Goal: Information Seeking & Learning: Compare options

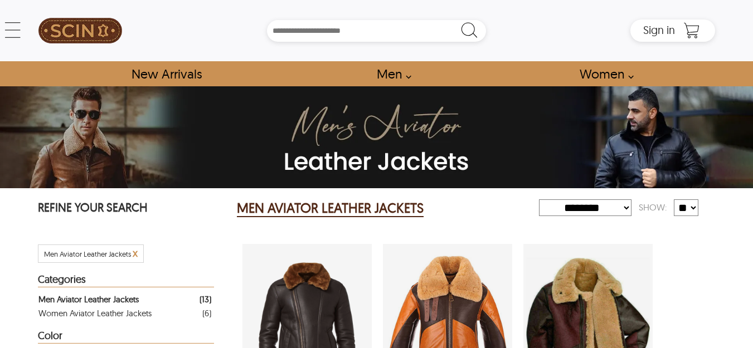
select select "********"
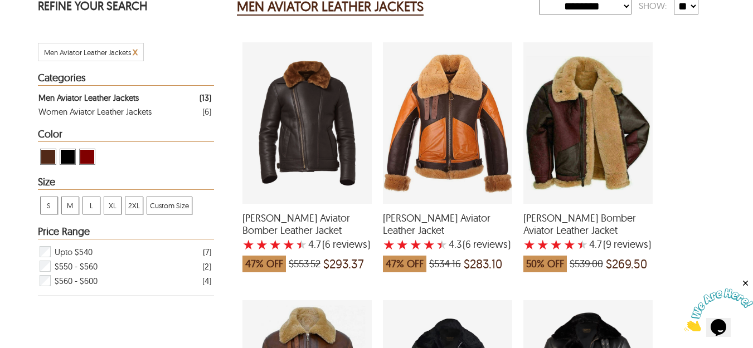
scroll to position [197, 0]
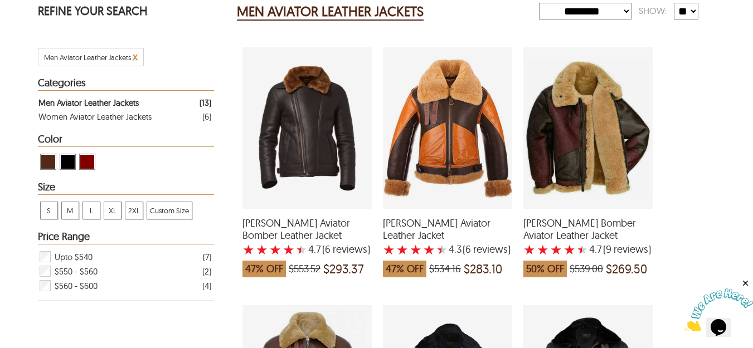
click at [305, 154] on div "Eric Aviator Bomber Leather Jacket with a 4.666666666666667 Star Rating 6 Produ…" at bounding box center [306, 128] width 129 height 162
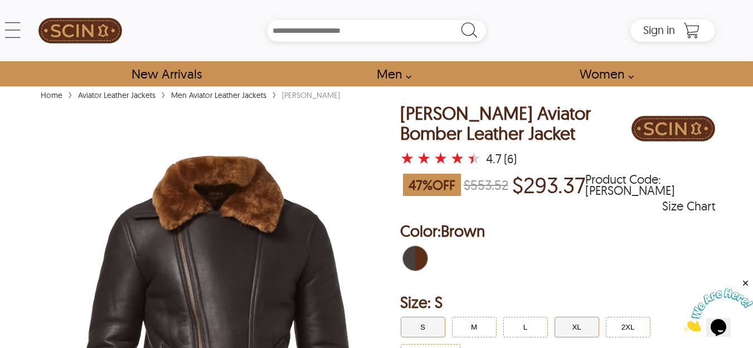
click at [576, 330] on button "XL" at bounding box center [576, 327] width 45 height 21
click at [529, 332] on button "L" at bounding box center [525, 327] width 45 height 21
click at [678, 208] on div "Size Chart" at bounding box center [688, 206] width 53 height 11
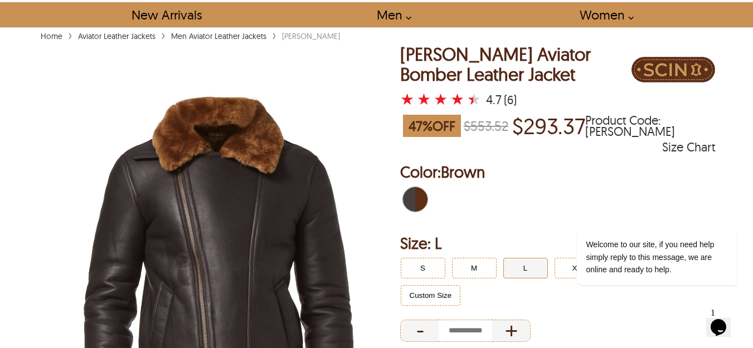
scroll to position [55, 0]
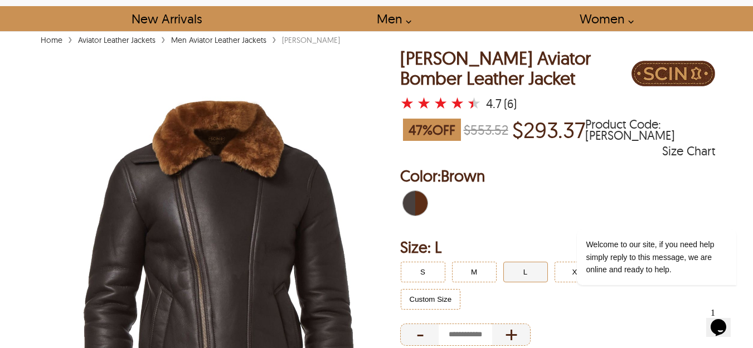
select select "********"
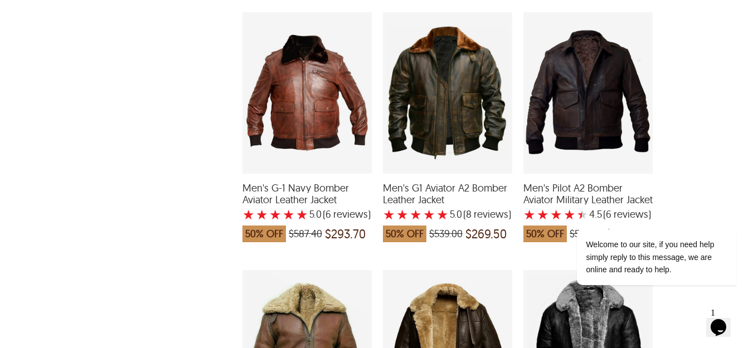
scroll to position [764, 0]
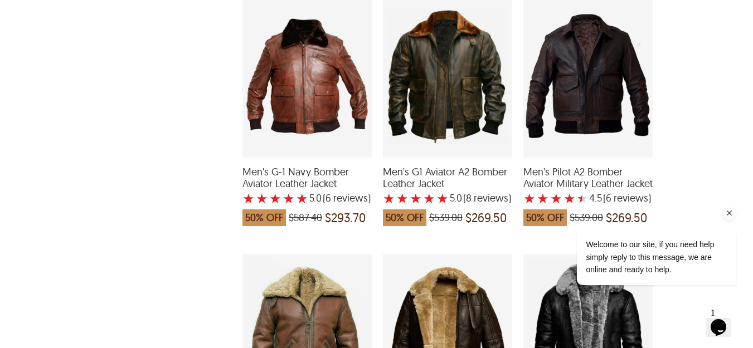
click at [718, 153] on div "Welcome to our site, if you need help simply reply to this message, we are onli…" at bounding box center [641, 210] width 201 height 169
click at [690, 94] on div "[PERSON_NAME] Aviator Bomber Leather Jacket ★ ★ ★ ★ ★ 4.7 (6 reviews ) 47% OFF …" at bounding box center [474, 113] width 474 height 1290
click at [548, 241] on div "Welcome to our site, if you need help simply reply to this message, we are onli…" at bounding box center [642, 258] width 189 height 56
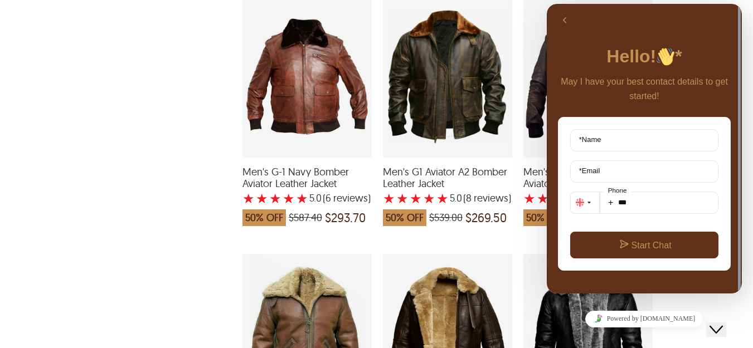
click at [522, 243] on div "[PERSON_NAME] Aviator Bomber Leather Jacket ★ ★ ★ ★ ★ 4.7 (6 reviews ) 47% OFF …" at bounding box center [474, 113] width 474 height 1290
click at [157, 94] on div "REFINE YOUR SEARCH Men Aviator Leather Jackets x Categories Men Aviator Leather…" at bounding box center [126, 108] width 176 height 1359
click at [563, 19] on button "Back" at bounding box center [564, 20] width 18 height 17
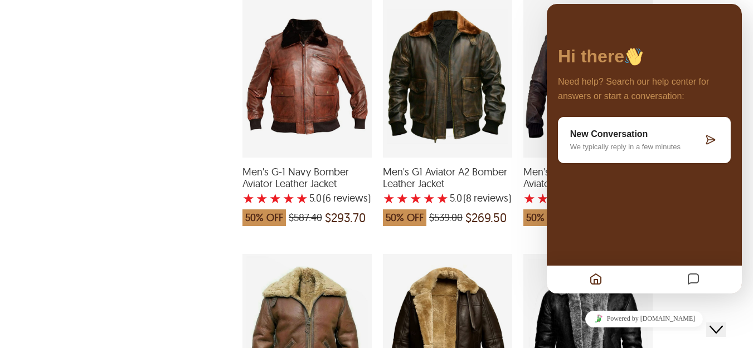
click at [563, 20] on div "Hi there Need help? Search our help center for answers or start a conversation:…" at bounding box center [644, 149] width 195 height 290
click at [706, 21] on div "Hi there Need help? Search our help center for answers or start a conversation:…" at bounding box center [644, 149] width 195 height 290
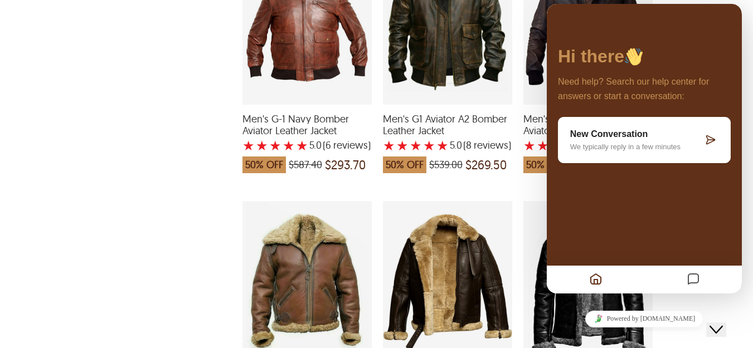
scroll to position [822, 0]
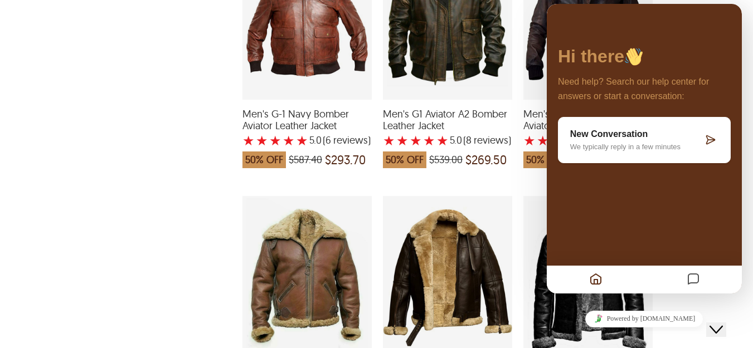
click at [723, 325] on icon "Close Chat This icon closes the chat window." at bounding box center [715, 329] width 13 height 13
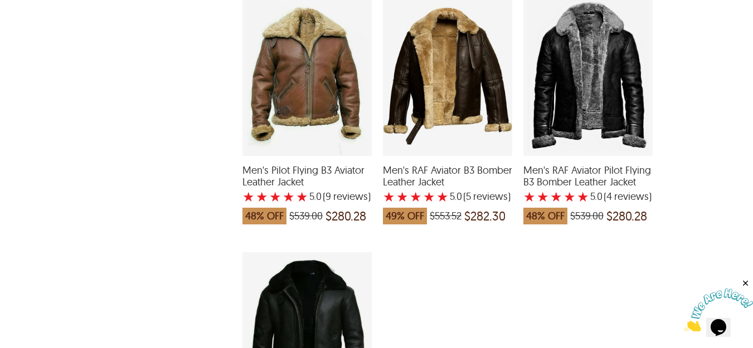
scroll to position [1013, 0]
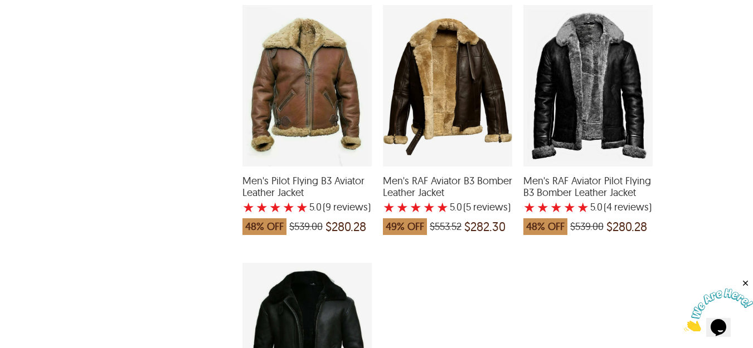
click at [295, 81] on div "Men's Pilot Flying B3 Aviator Leather Jacket with a 4.999999999999999 Star Rati…" at bounding box center [306, 86] width 129 height 162
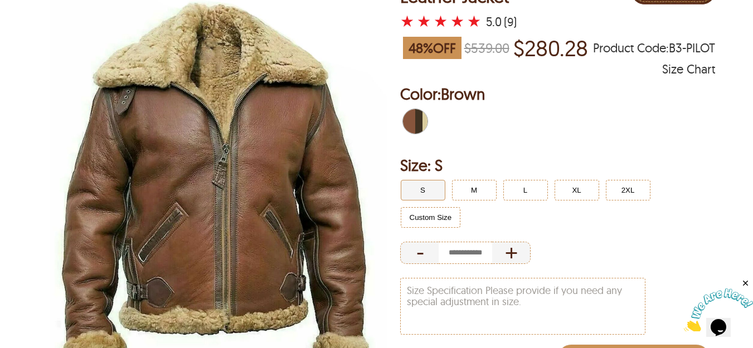
scroll to position [197, 0]
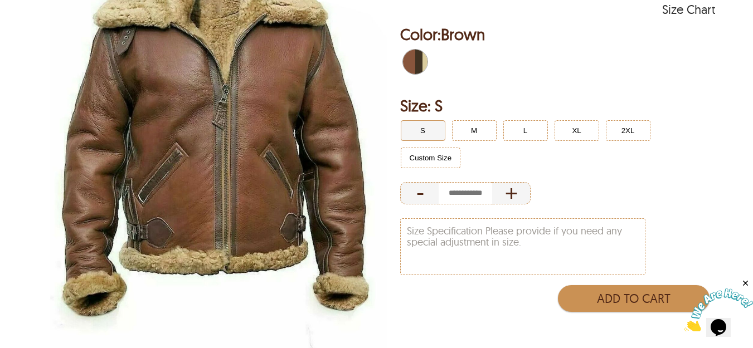
click at [304, 183] on img at bounding box center [218, 132] width 361 height 451
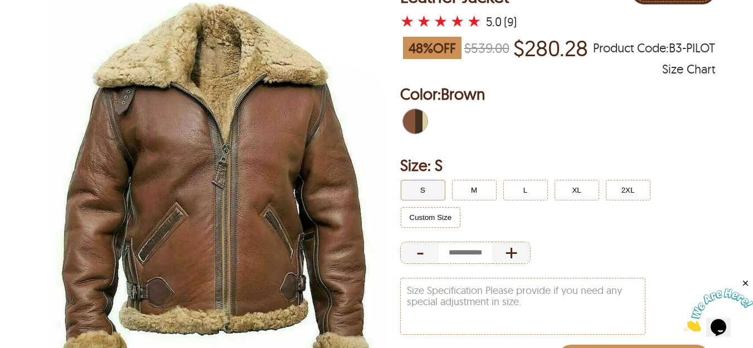
scroll to position [119, 0]
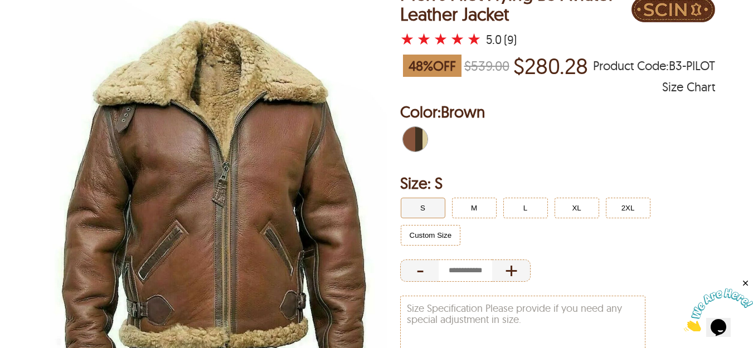
click at [237, 147] on img at bounding box center [218, 209] width 361 height 451
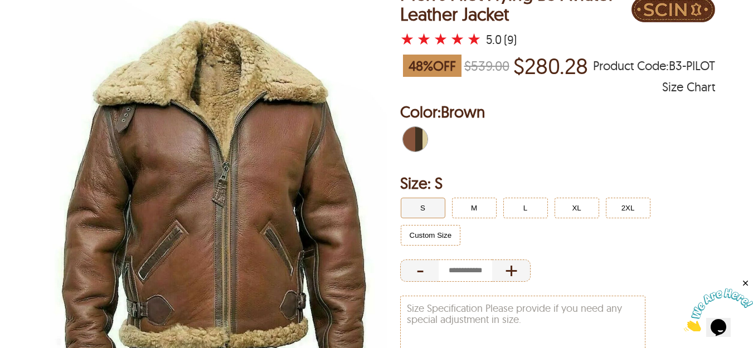
click at [237, 147] on img at bounding box center [218, 209] width 361 height 451
click at [237, 146] on img at bounding box center [218, 209] width 361 height 451
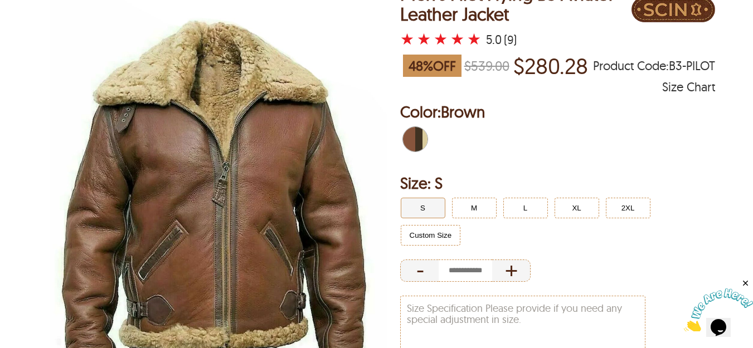
click at [237, 146] on img at bounding box center [218, 209] width 361 height 451
click at [237, 145] on img at bounding box center [218, 209] width 361 height 451
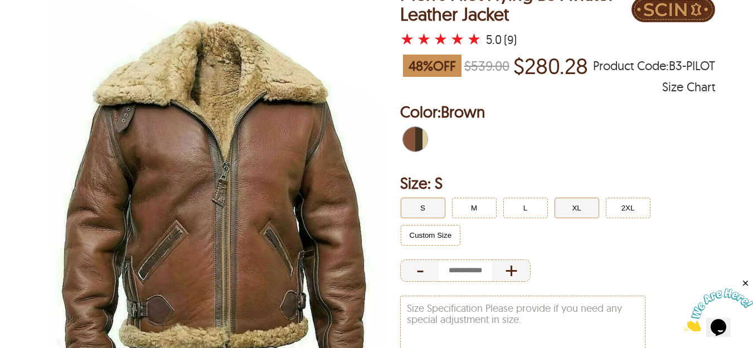
click at [574, 211] on button "XL" at bounding box center [576, 208] width 45 height 21
click at [534, 209] on button "L" at bounding box center [525, 208] width 45 height 21
select select "********"
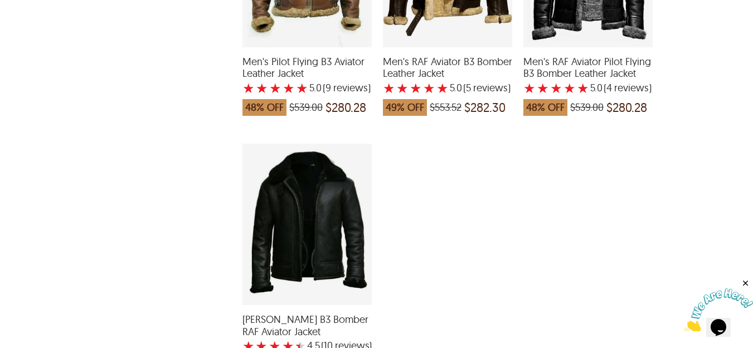
scroll to position [1109, 0]
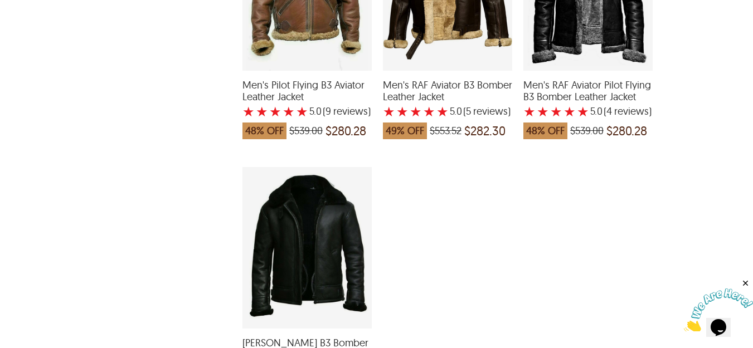
click at [314, 256] on div "Troy B3 Bomber RAF Aviator Jacket with a 4.5 Star Rating 10 Product Review whic…" at bounding box center [306, 248] width 129 height 162
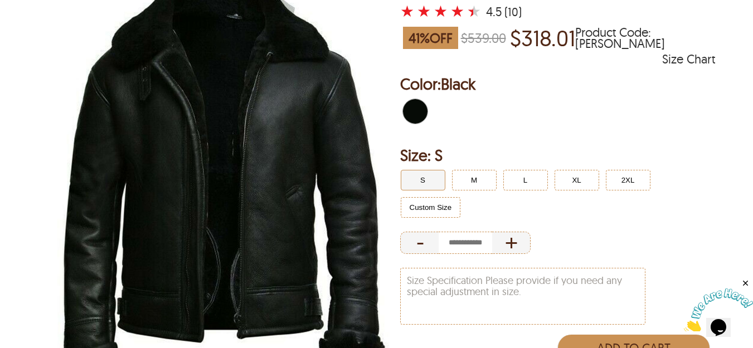
scroll to position [148, 0]
click at [249, 178] on img at bounding box center [218, 181] width 361 height 451
click at [213, 269] on img at bounding box center [218, 181] width 361 height 451
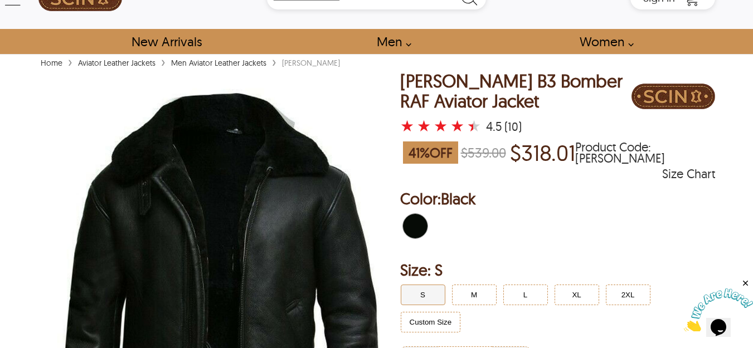
scroll to position [14, 0]
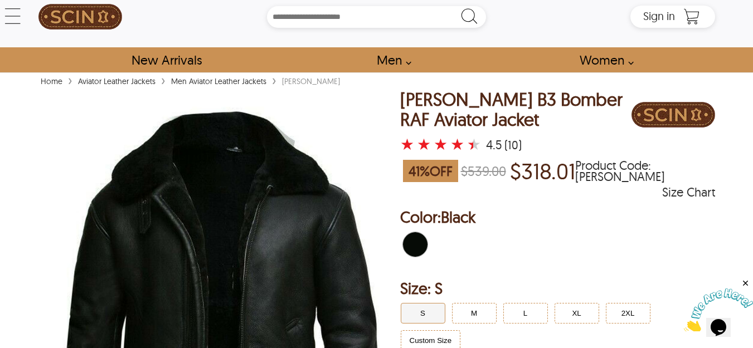
select select "********"
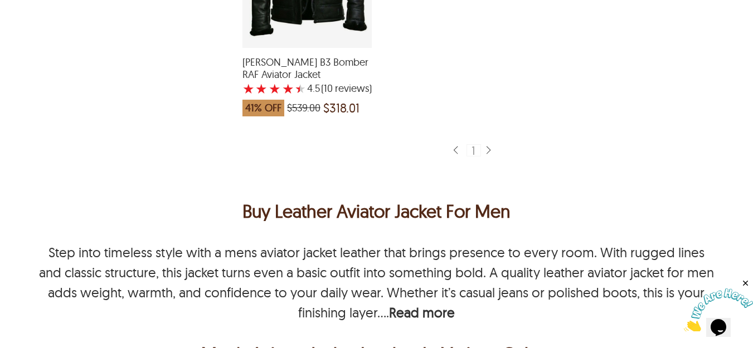
scroll to position [1401, 0]
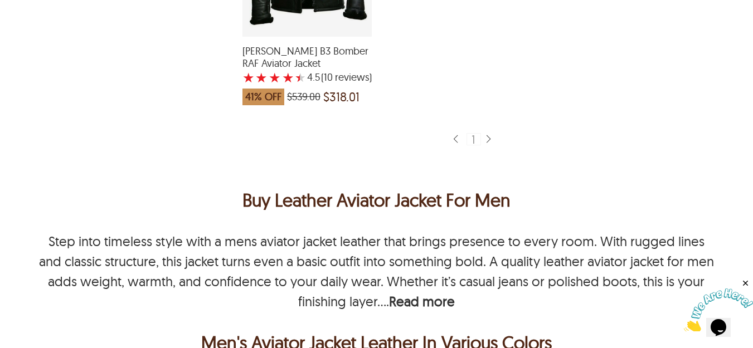
drag, startPoint x: 749, startPoint y: 174, endPoint x: 761, endPoint y: 174, distance: 11.7
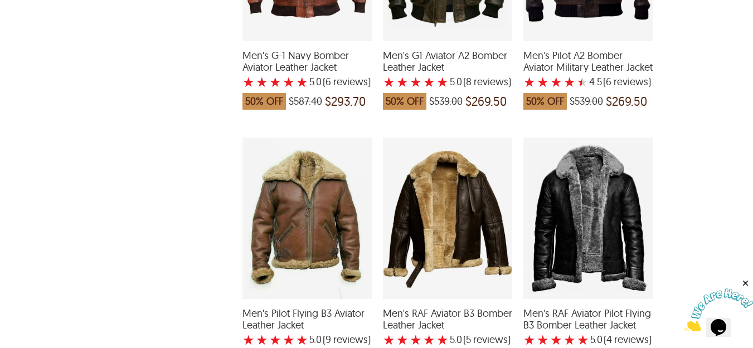
scroll to position [865, 0]
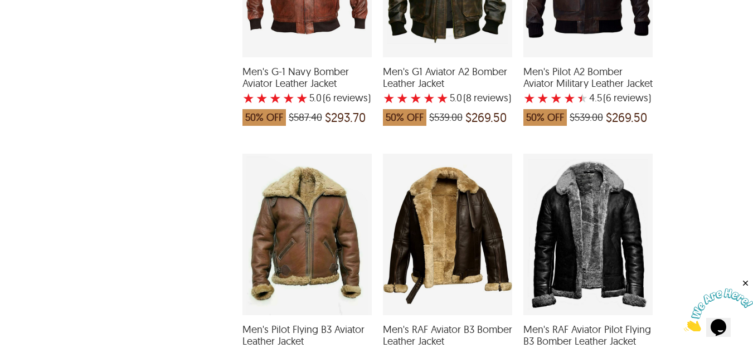
drag, startPoint x: 750, startPoint y: 117, endPoint x: 759, endPoint y: 111, distance: 10.5
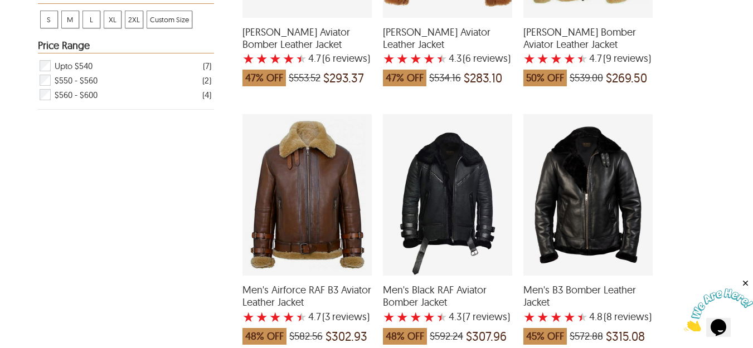
scroll to position [382, 0]
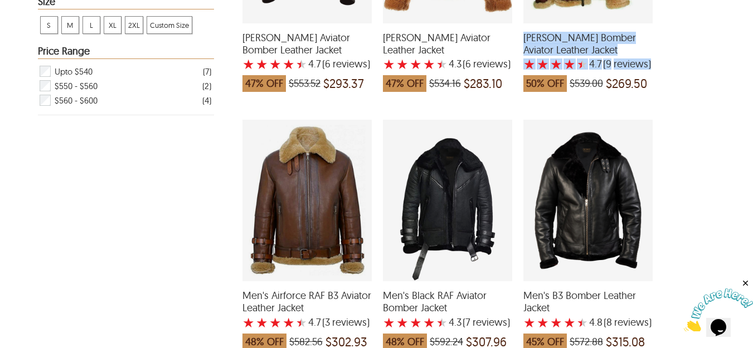
drag, startPoint x: 750, startPoint y: 61, endPoint x: 746, endPoint y: 20, distance: 40.9
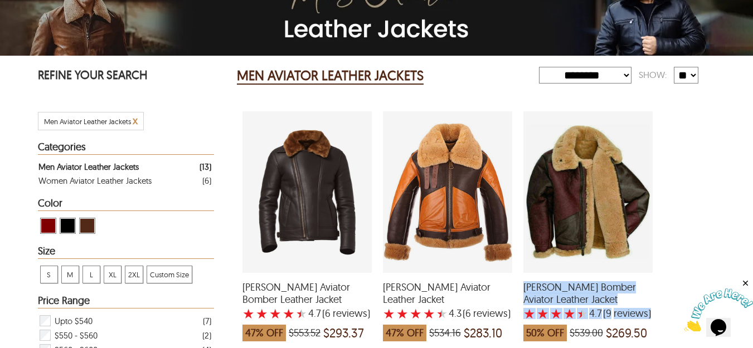
scroll to position [74, 0]
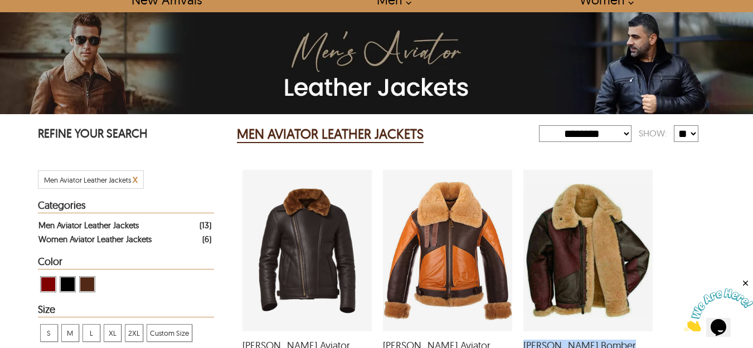
click at [106, 238] on div "Women Aviator Leather Jackets" at bounding box center [94, 239] width 113 height 14
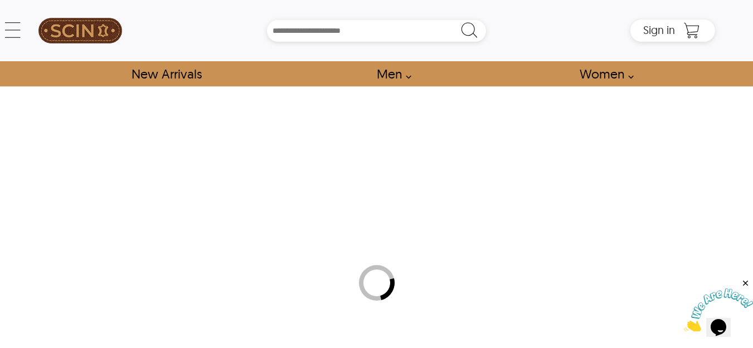
select select "********"
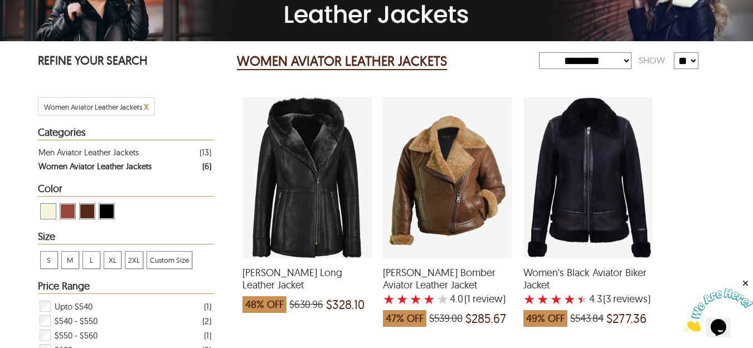
scroll to position [144, 0]
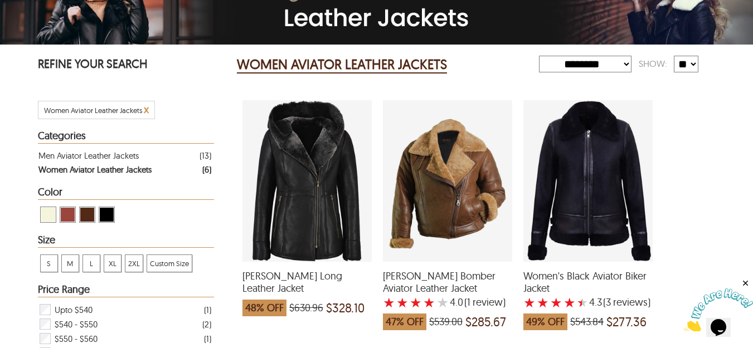
click at [329, 200] on div "Deborah Shearling Long Leather Jacket which was at a price of $630.96, now afte…" at bounding box center [306, 181] width 129 height 162
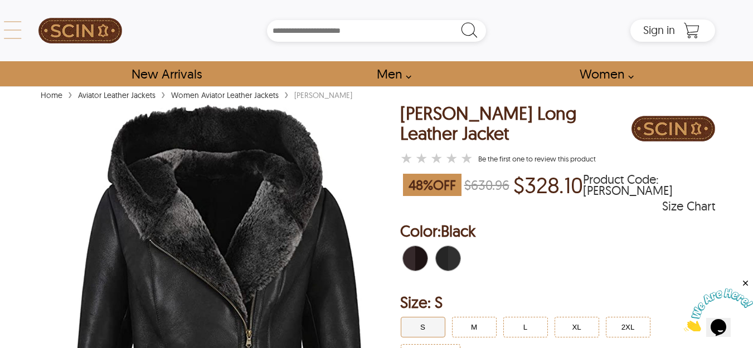
click at [38, 32] on div "← Menu New Arrivals Men Leather Jackets Aviator Leather Jackets Bomber Leather …" at bounding box center [377, 30] width 678 height 61
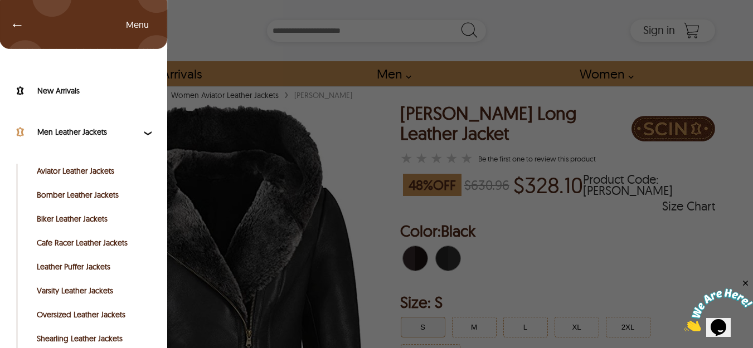
click at [85, 133] on label "Men Leather Jackets" at bounding box center [89, 131] width 104 height 11
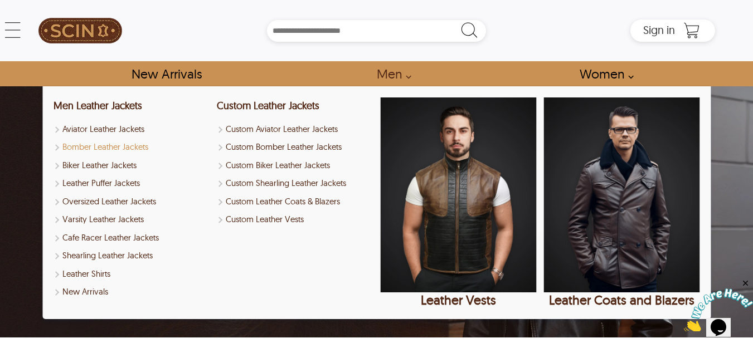
click at [103, 148] on link "Bomber Leather Jackets" at bounding box center [131, 147] width 156 height 13
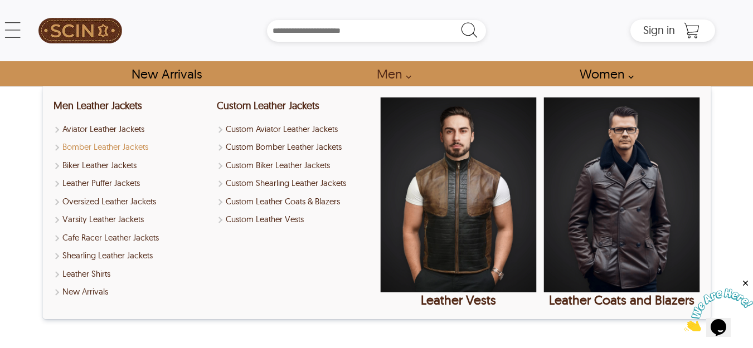
select select "********"
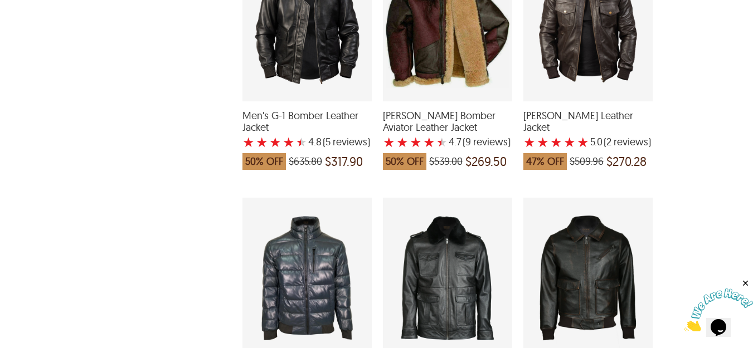
scroll to position [2119, 0]
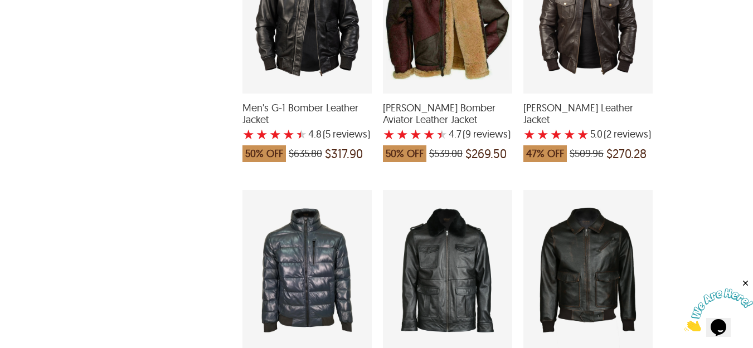
drag, startPoint x: 751, startPoint y: 164, endPoint x: 750, endPoint y: 169, distance: 5.6
click at [750, 169] on div "**********" at bounding box center [376, 71] width 753 height 4208
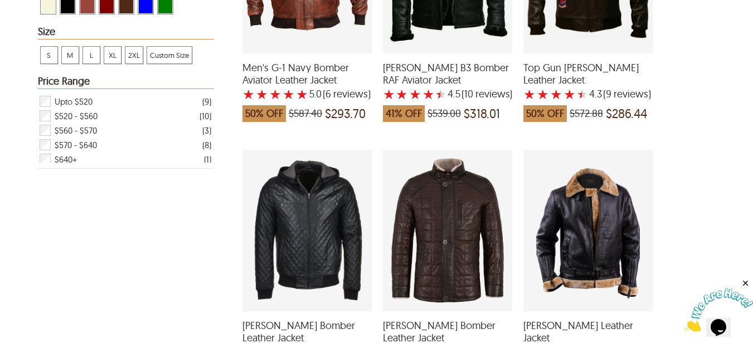
scroll to position [283, 0]
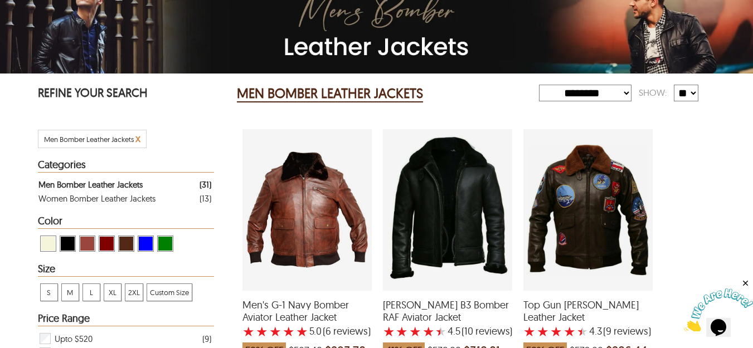
scroll to position [0, 0]
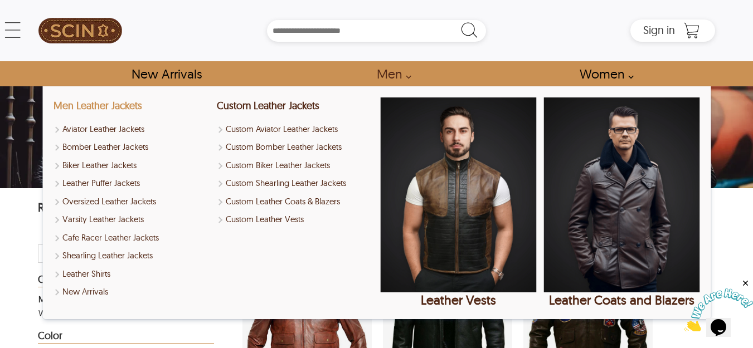
click at [104, 106] on link "Men Leather Jackets" at bounding box center [97, 105] width 89 height 13
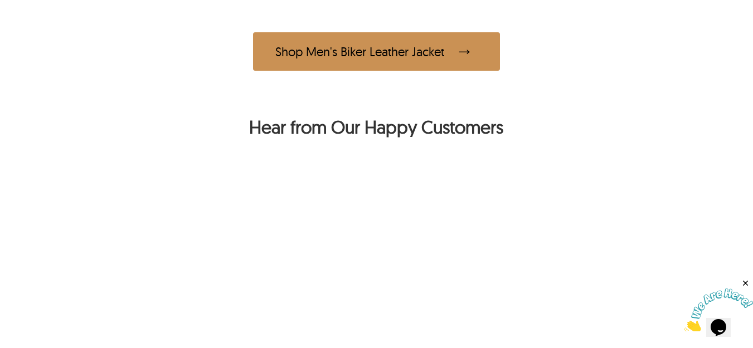
scroll to position [924, 0]
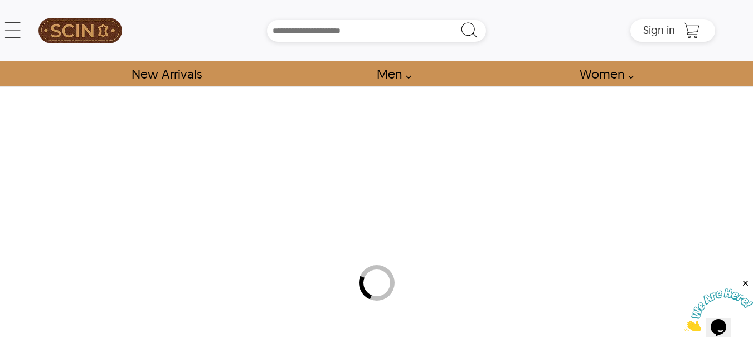
select select "********"
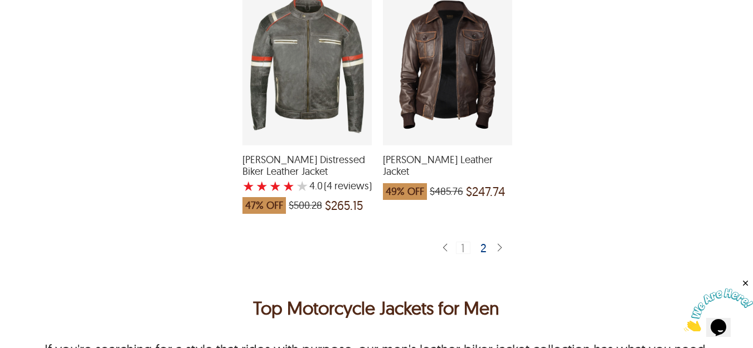
scroll to position [2837, 0]
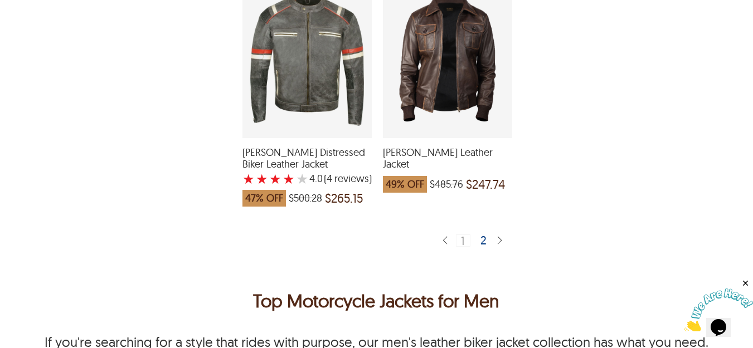
click at [482, 235] on div "2" at bounding box center [484, 240] width 16 height 11
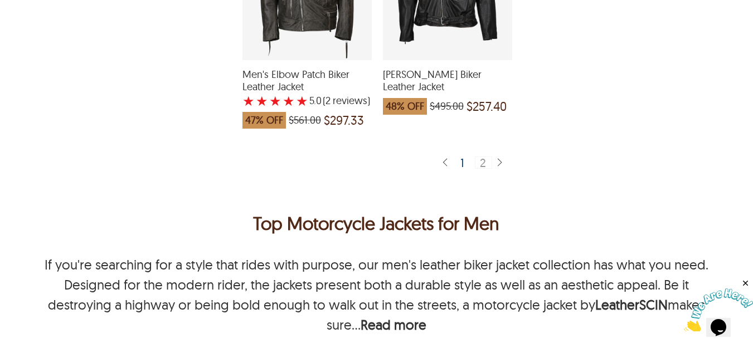
scroll to position [2683, 0]
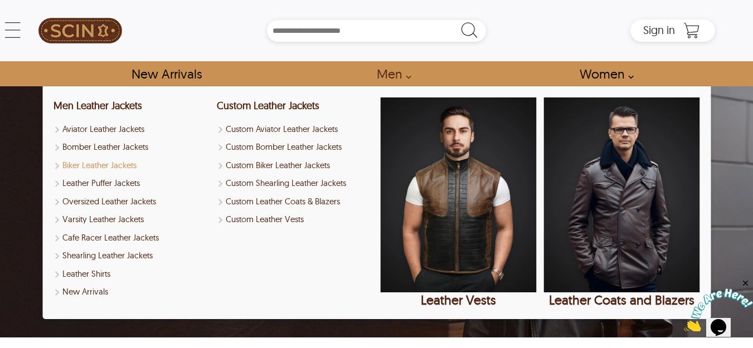
click at [90, 169] on link "Biker Leather Jackets" at bounding box center [131, 165] width 156 height 13
select select "********"
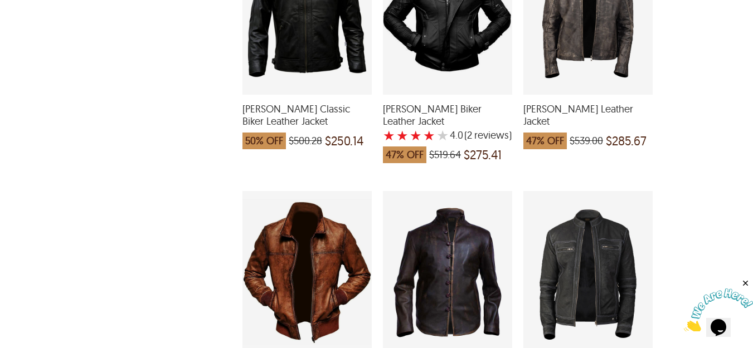
scroll to position [79, 0]
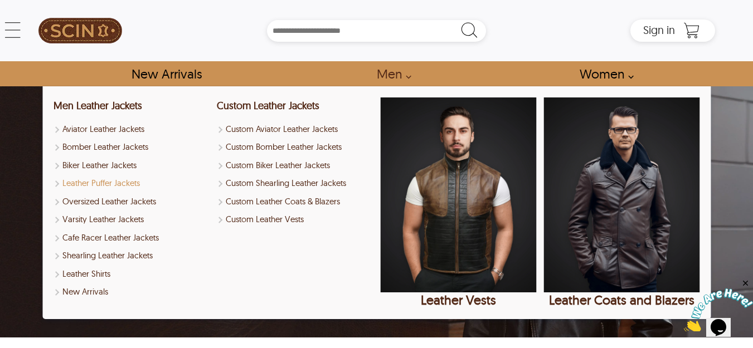
click at [99, 184] on link "Leather Puffer Jackets" at bounding box center [131, 183] width 156 height 13
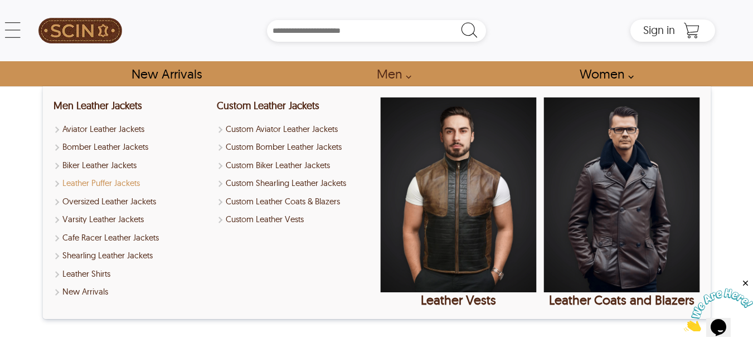
select select "********"
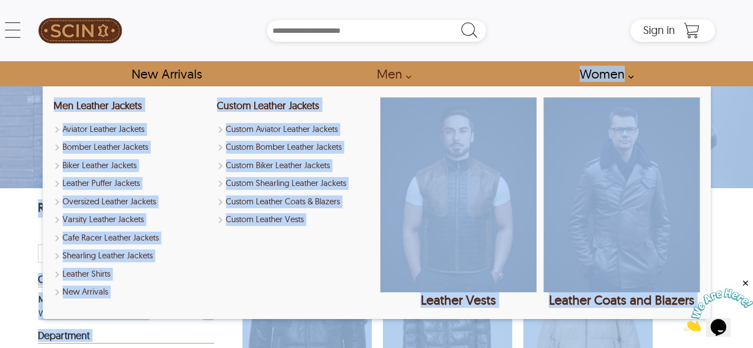
drag, startPoint x: 336, startPoint y: 316, endPoint x: 653, endPoint y: 343, distance: 318.1
click at [653, 343] on div "← Menu New Arrivals Men Leather Jackets Aviator Leather Jackets Bomber Leather …" at bounding box center [376, 174] width 753 height 348
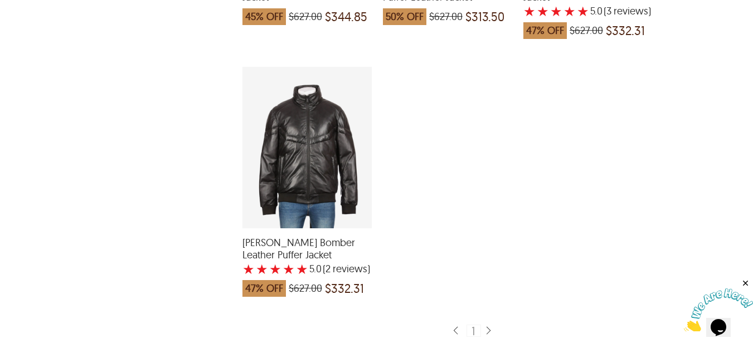
scroll to position [0, 0]
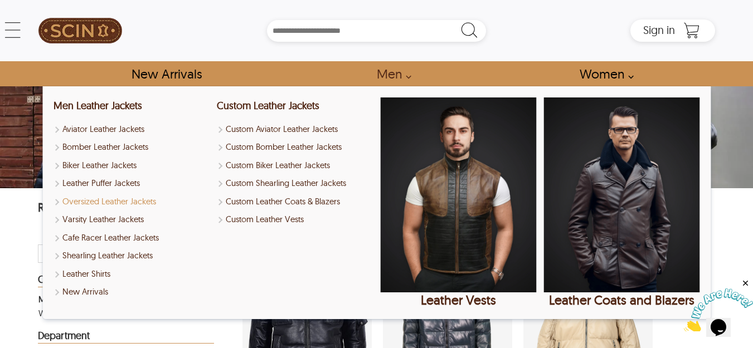
click at [97, 203] on link "Oversized Leather Jackets" at bounding box center [131, 202] width 156 height 13
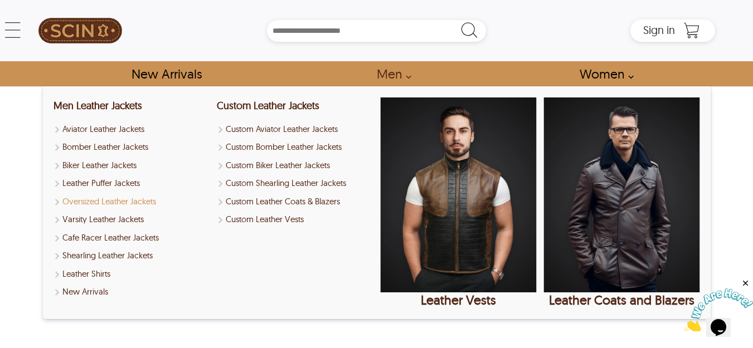
select select "********"
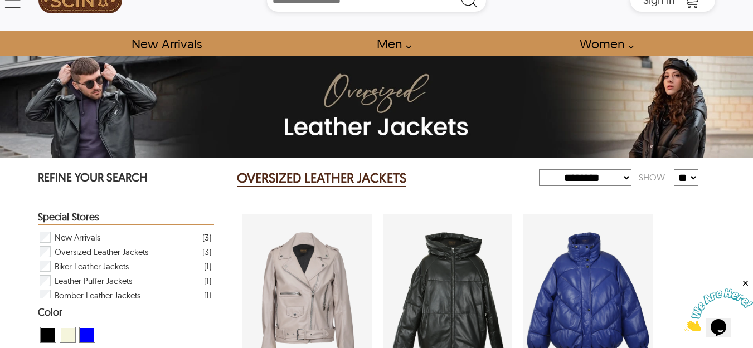
scroll to position [15, 0]
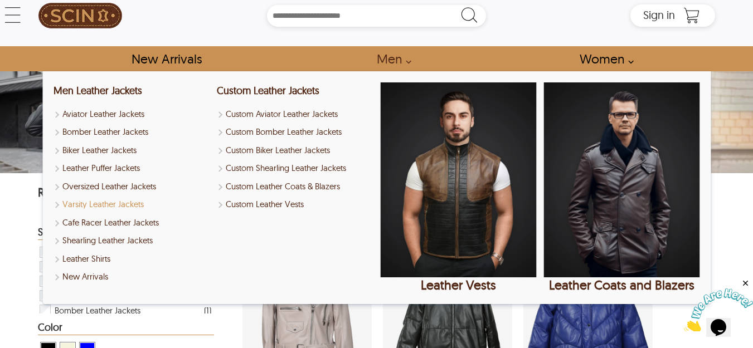
click at [85, 207] on link "Varsity Leather Jackets" at bounding box center [131, 204] width 156 height 13
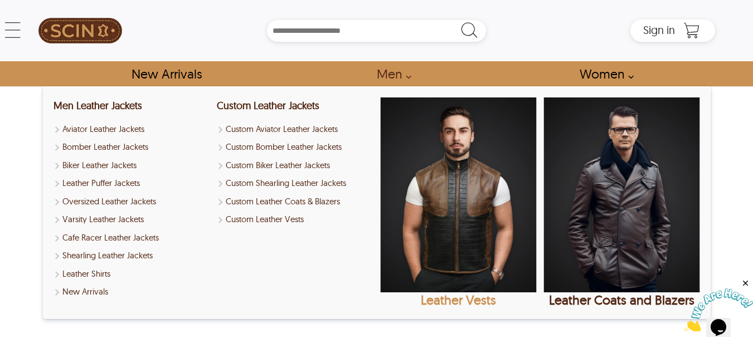
select select "********"
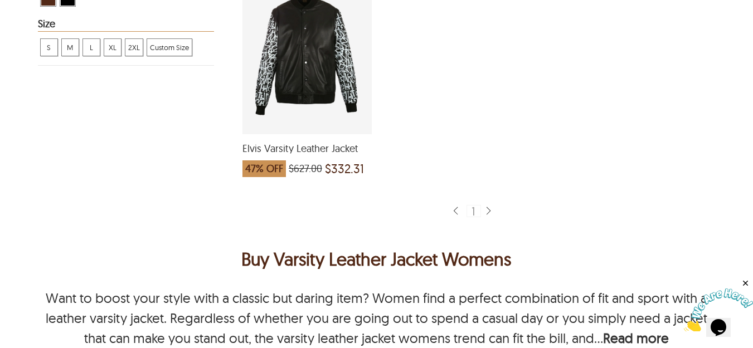
scroll to position [304, 0]
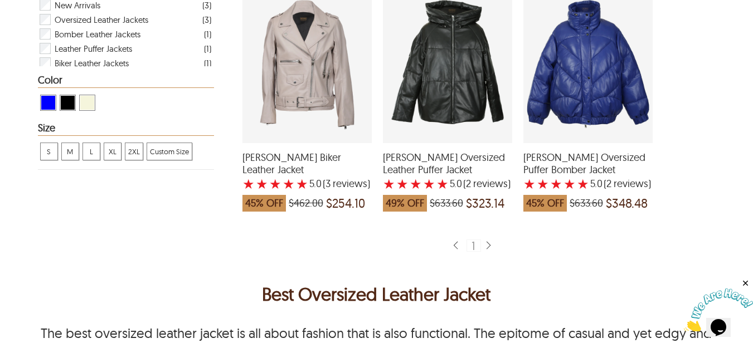
scroll to position [15, 0]
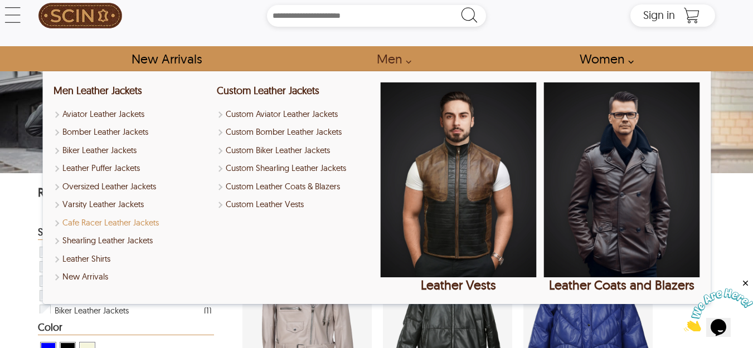
click at [104, 228] on link "Cafe Racer Leather Jackets" at bounding box center [131, 223] width 156 height 13
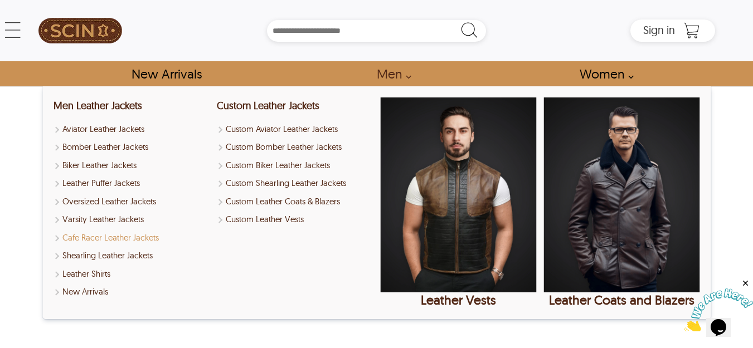
select select "********"
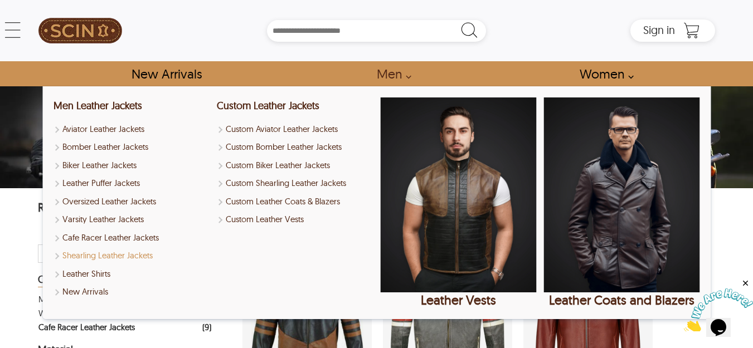
click at [104, 252] on link "Shearling Leather Jackets" at bounding box center [131, 256] width 156 height 13
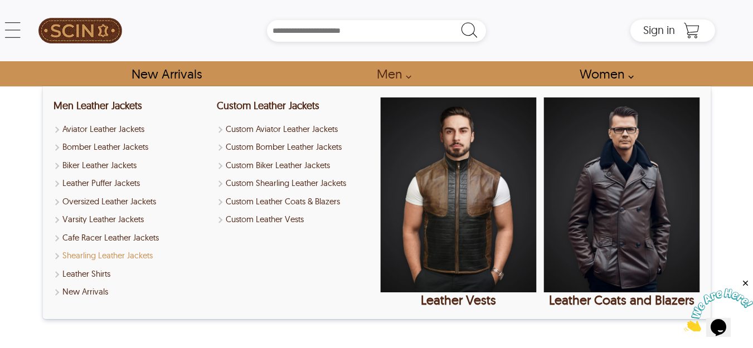
select select "********"
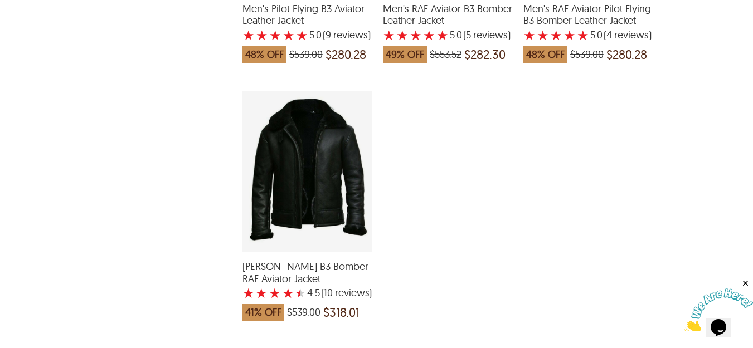
scroll to position [1190, 0]
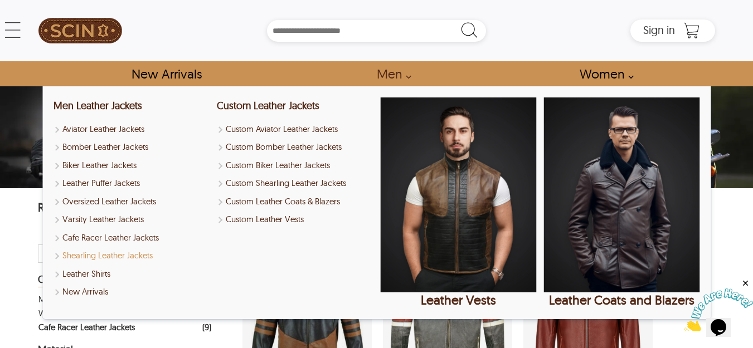
click at [108, 257] on link "Shearling Leather Jackets" at bounding box center [131, 256] width 156 height 13
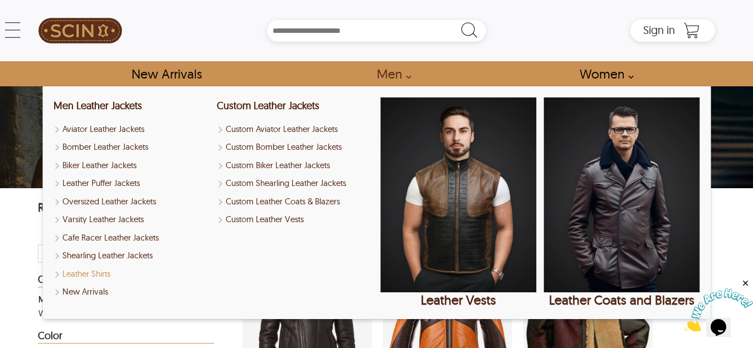
click at [90, 274] on link "Leather Shirts" at bounding box center [131, 274] width 156 height 13
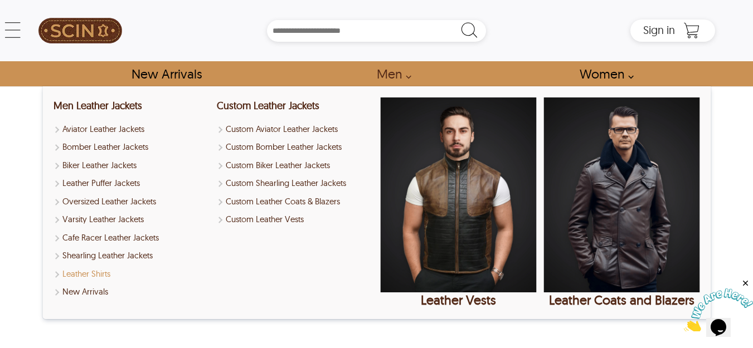
select select "********"
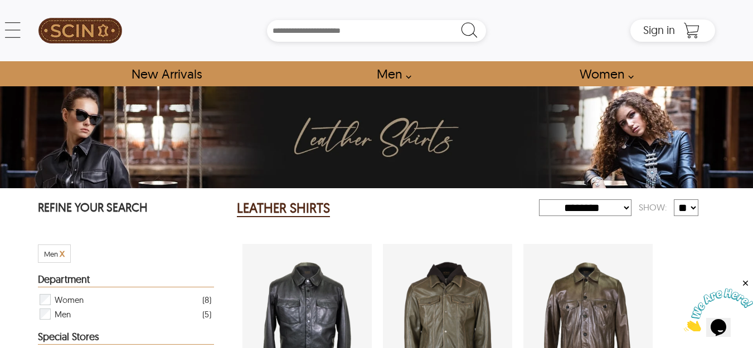
click at [506, 335] on div "Men's Cow Ruboff Leather Shirt Jacket with a 5 Star Rating 1 Product Review whi…" at bounding box center [447, 325] width 129 height 162
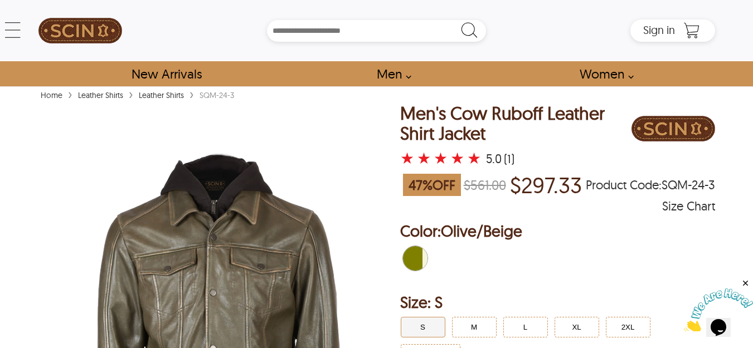
select select "********"
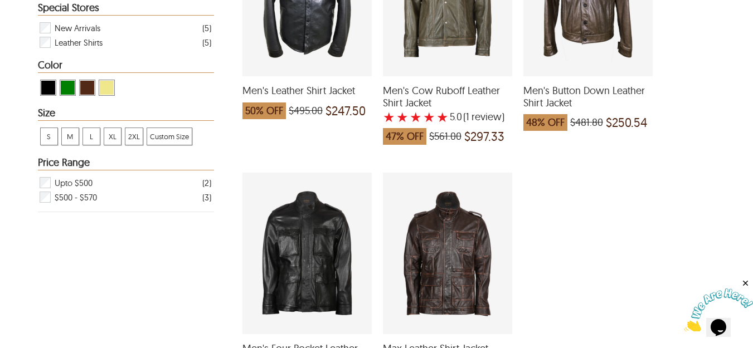
scroll to position [340, 0]
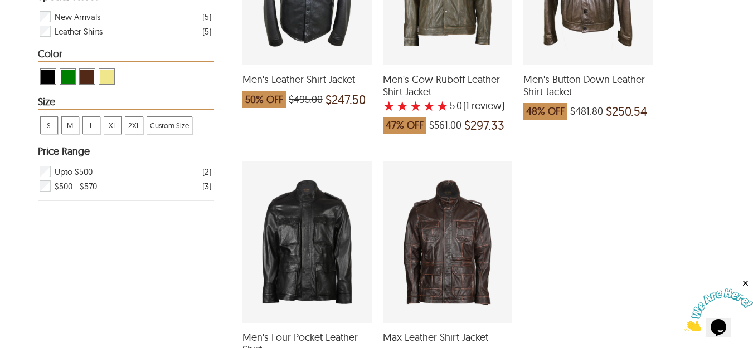
click at [308, 265] on div "Men's Four Pocket Leather Shirt which was at a price of $561.00, now after disc…" at bounding box center [306, 243] width 129 height 162
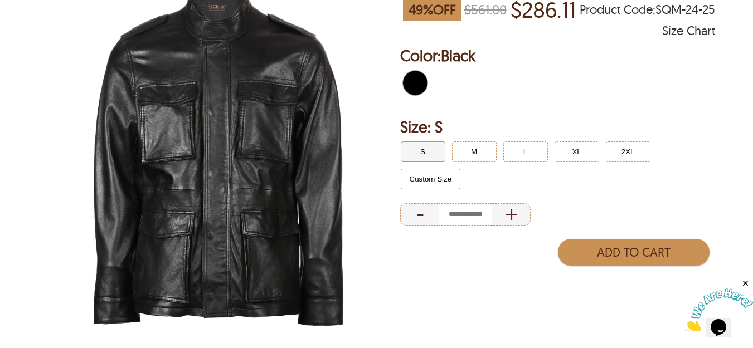
scroll to position [182, 0]
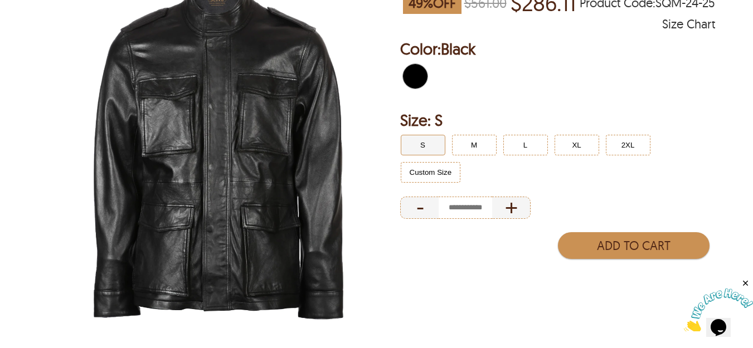
click at [241, 223] on img at bounding box center [218, 146] width 361 height 451
click at [202, 190] on img at bounding box center [218, 146] width 361 height 451
click at [213, 225] on img at bounding box center [218, 146] width 361 height 451
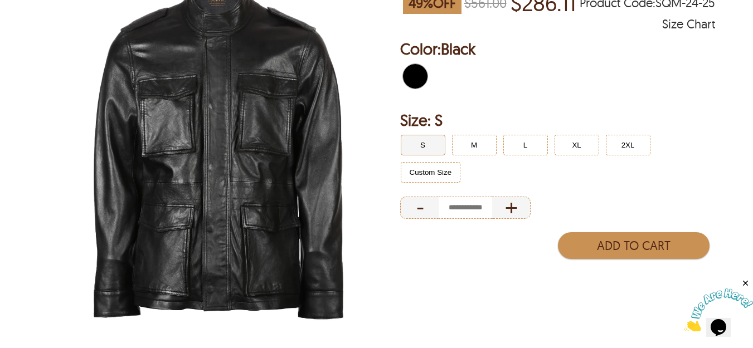
click at [213, 225] on img at bounding box center [218, 146] width 361 height 451
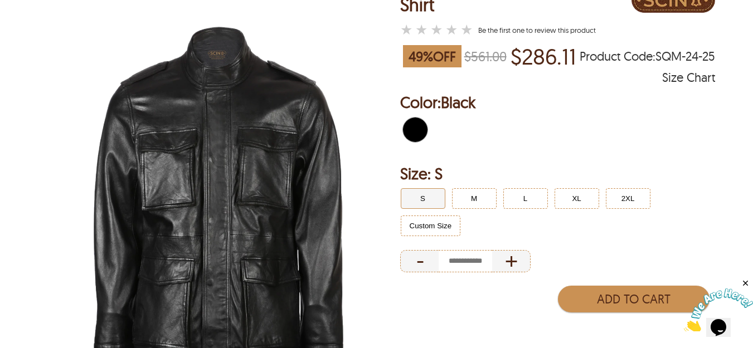
scroll to position [140, 0]
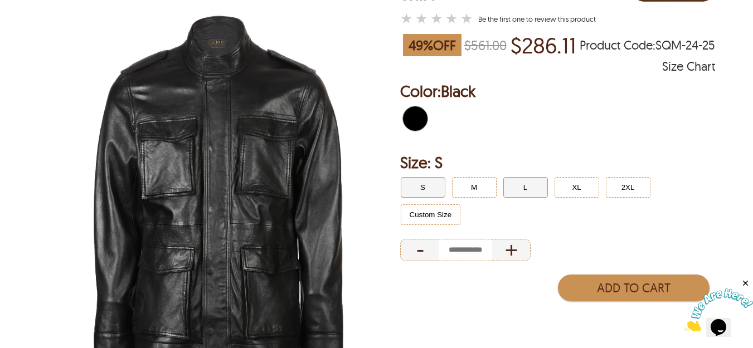
click at [534, 190] on button "L" at bounding box center [525, 187] width 45 height 21
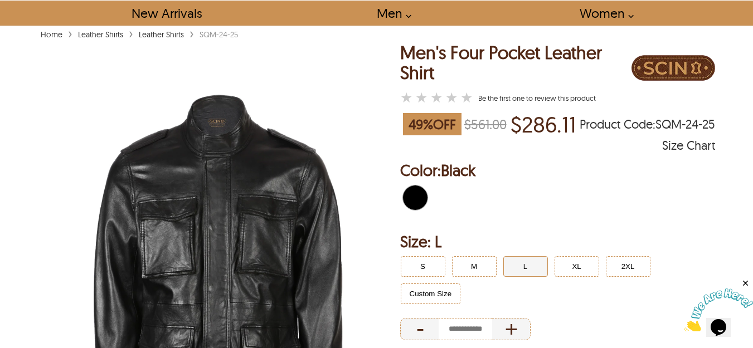
scroll to position [53, 0]
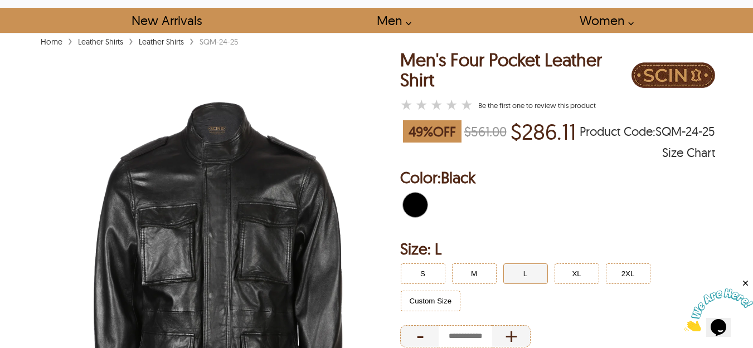
select select "********"
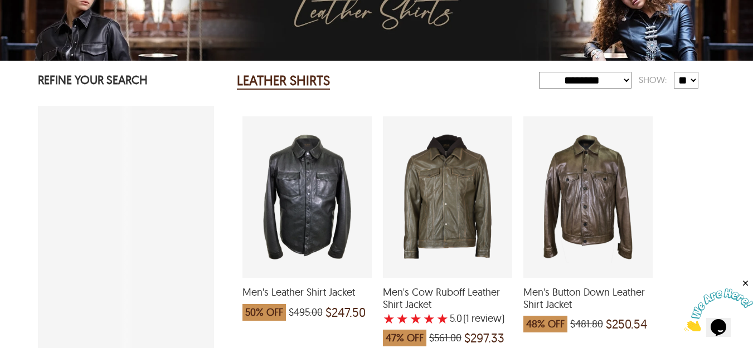
scroll to position [340, 0]
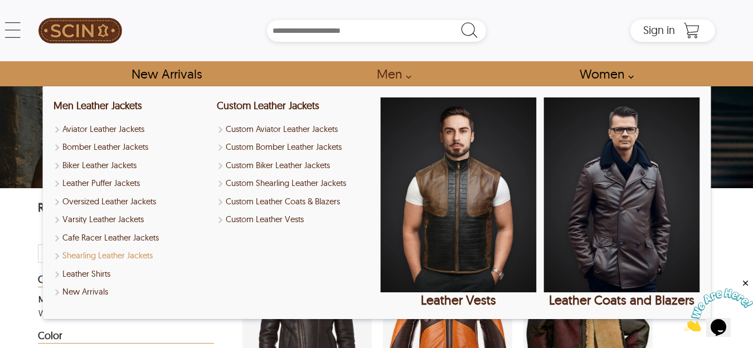
click at [119, 258] on link "Shearling Leather Jackets" at bounding box center [131, 256] width 156 height 13
click at [100, 271] on link "Leather Shirts" at bounding box center [131, 274] width 156 height 13
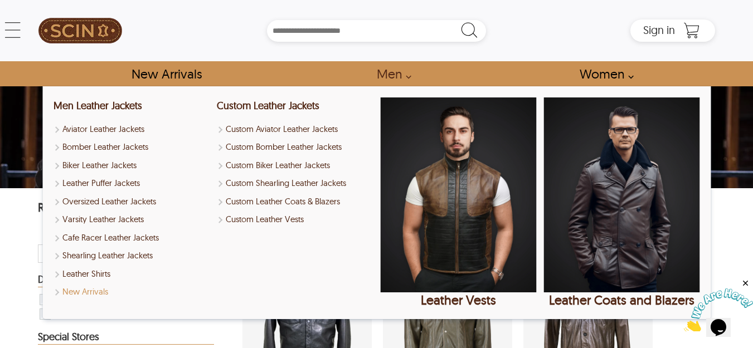
click at [89, 293] on link "New Arrivals" at bounding box center [131, 292] width 156 height 13
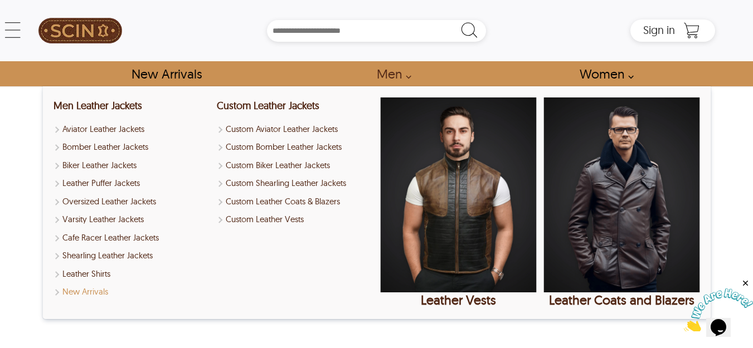
select select "********"
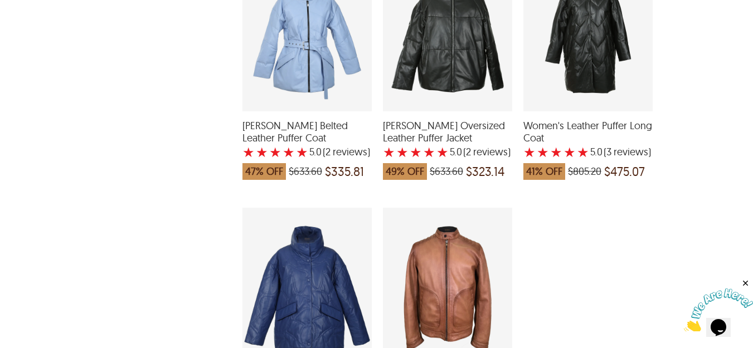
scroll to position [2720, 0]
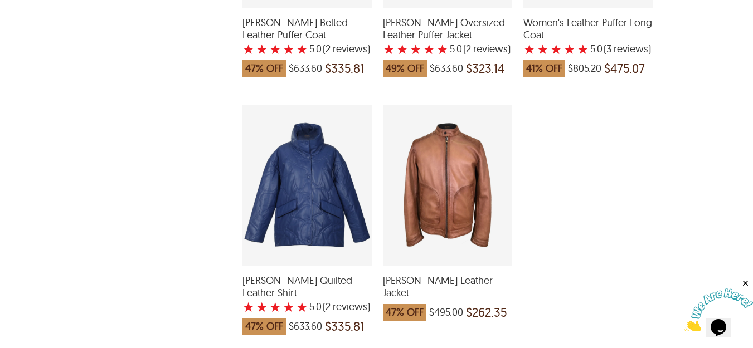
drag, startPoint x: 1432, startPoint y: 552, endPoint x: 744, endPoint y: 308, distance: 729.9
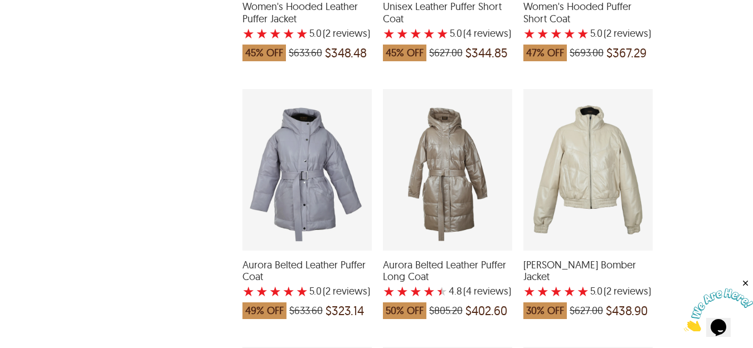
scroll to position [0, 0]
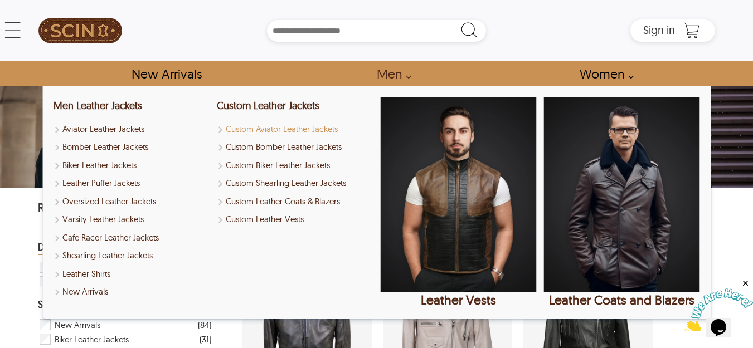
click at [282, 131] on link "Custom Aviator Leather Jackets" at bounding box center [295, 129] width 156 height 13
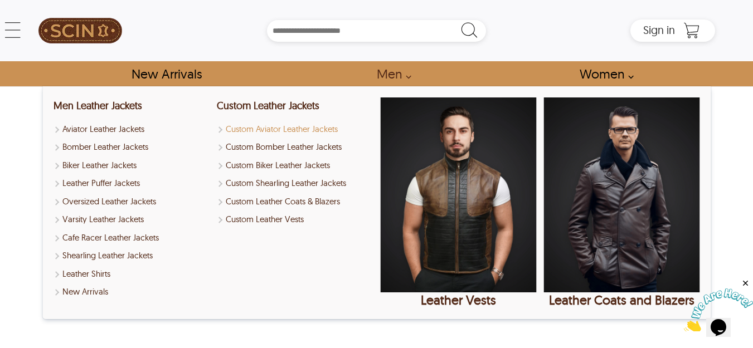
select select "********"
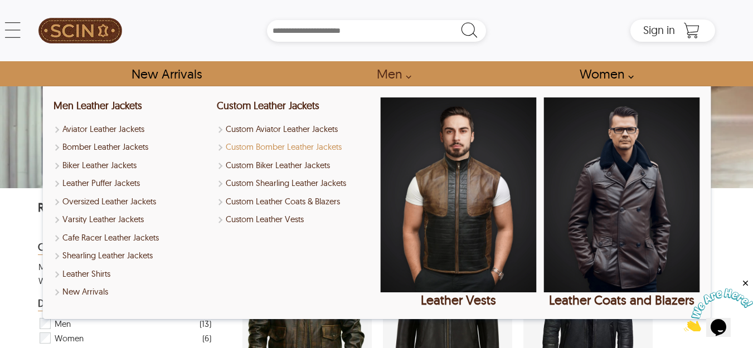
click at [306, 147] on link "Custom Bomber Leather Jackets" at bounding box center [295, 147] width 156 height 13
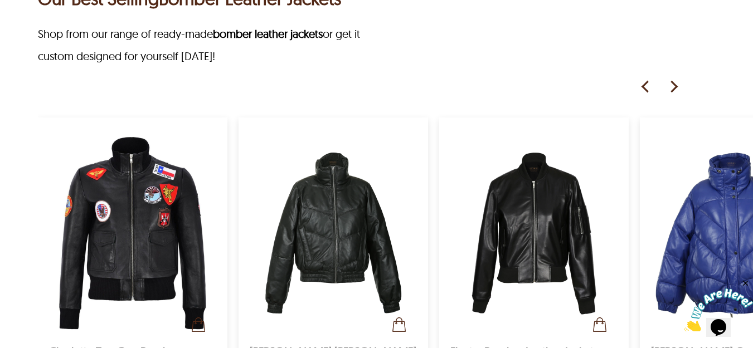
scroll to position [583, 0]
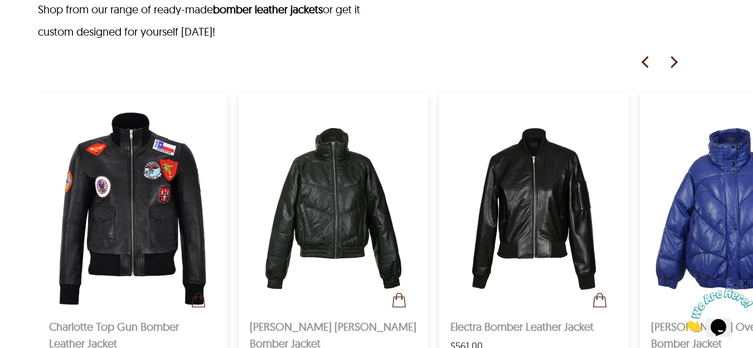
click at [671, 63] on img at bounding box center [673, 62] width 17 height 17
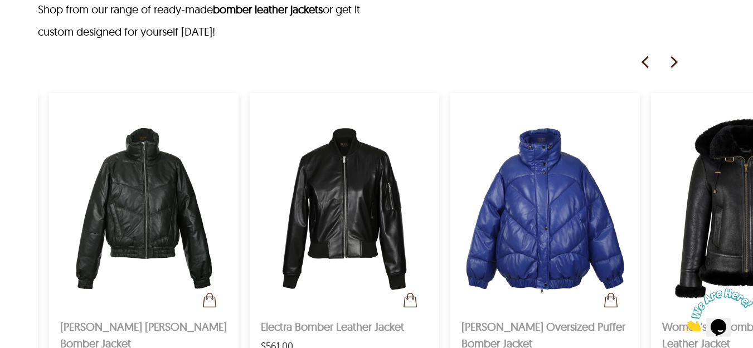
click at [671, 63] on img at bounding box center [673, 62] width 17 height 17
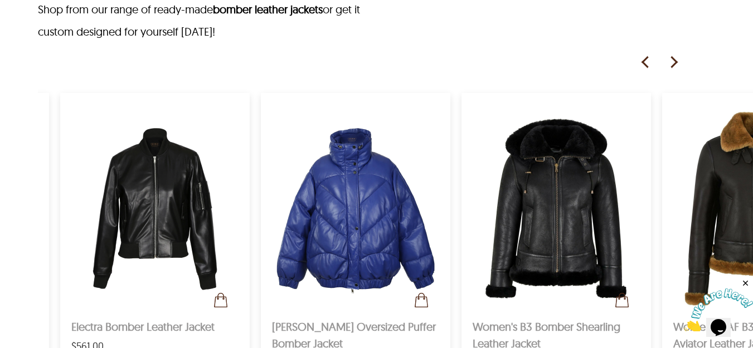
click at [671, 63] on img at bounding box center [673, 62] width 17 height 17
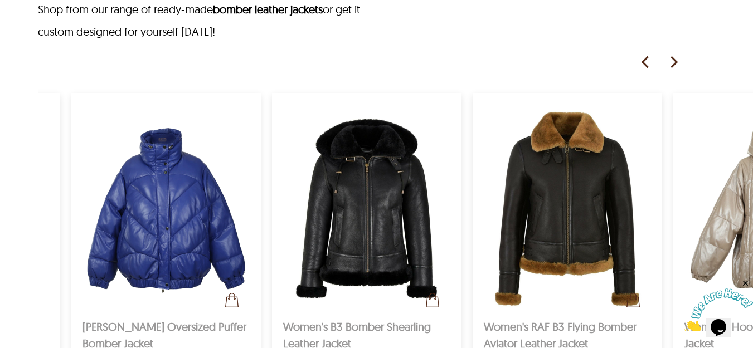
click at [671, 63] on img at bounding box center [673, 62] width 17 height 17
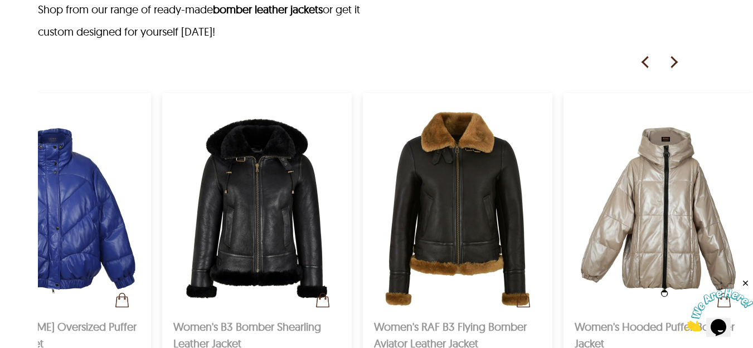
click at [671, 63] on img at bounding box center [673, 62] width 17 height 17
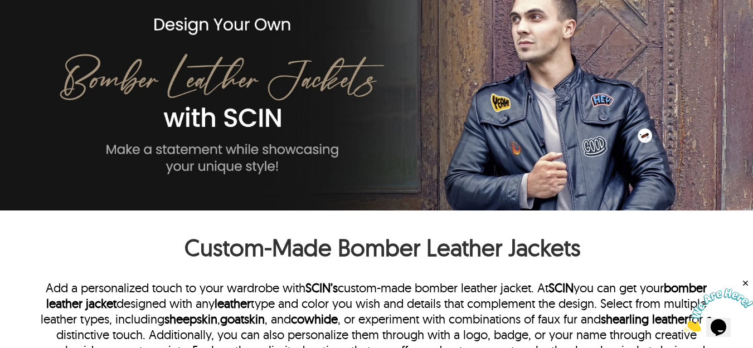
scroll to position [72, 0]
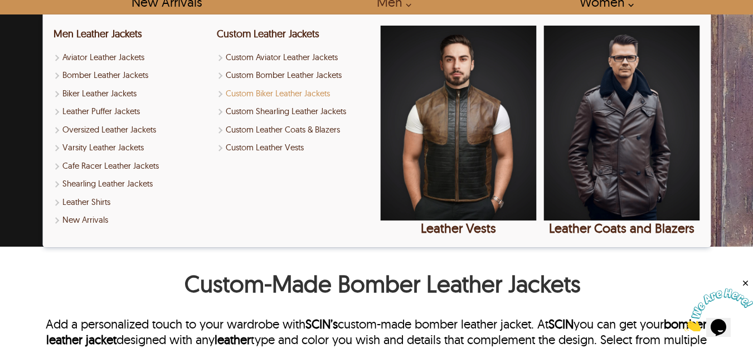
click at [281, 92] on link "Custom Biker Leather Jackets" at bounding box center [295, 93] width 156 height 13
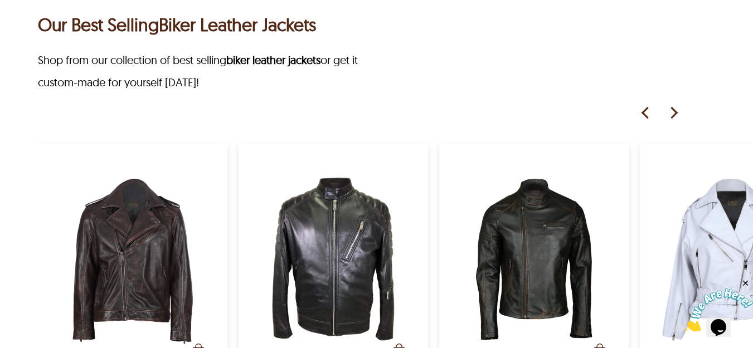
scroll to position [678, 0]
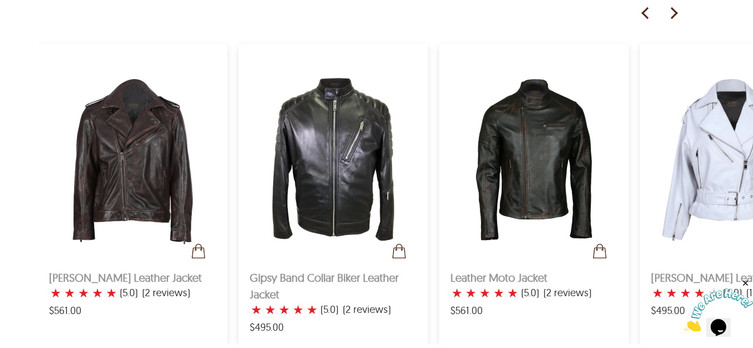
click at [674, 8] on img at bounding box center [673, 13] width 17 height 17
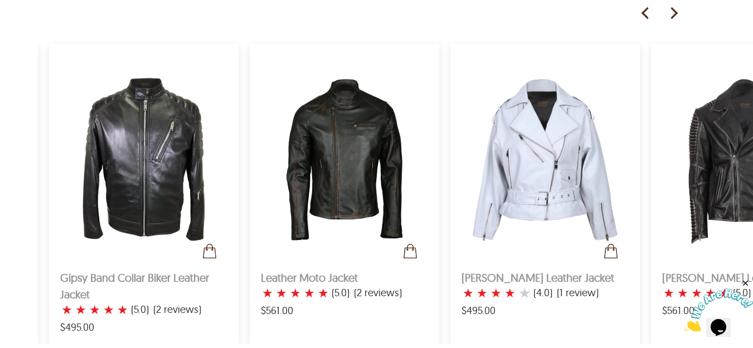
click at [674, 8] on img at bounding box center [673, 13] width 17 height 17
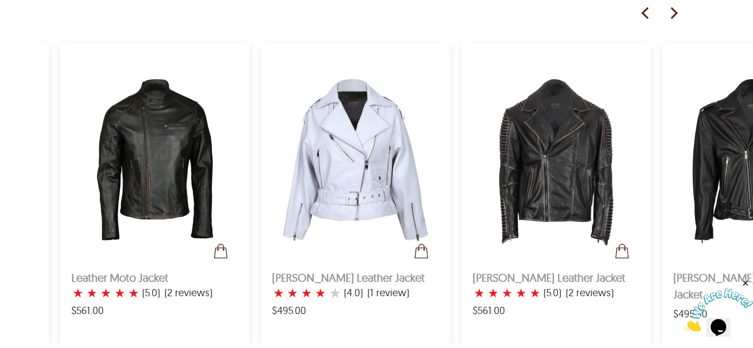
click at [674, 8] on img at bounding box center [673, 13] width 17 height 17
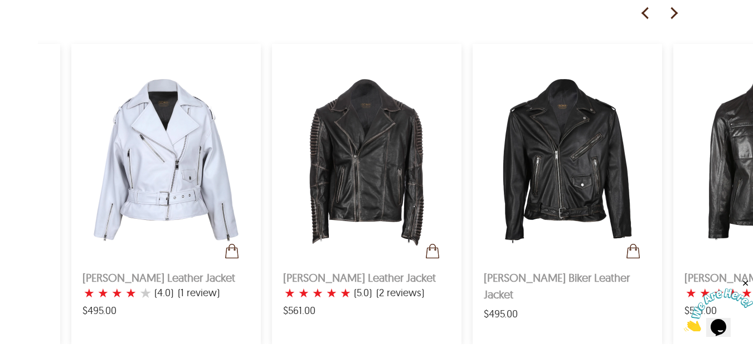
click at [674, 8] on img at bounding box center [673, 13] width 17 height 17
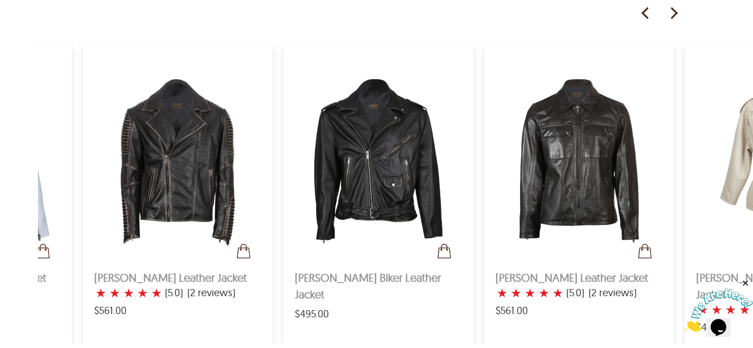
click at [674, 8] on img at bounding box center [673, 13] width 17 height 17
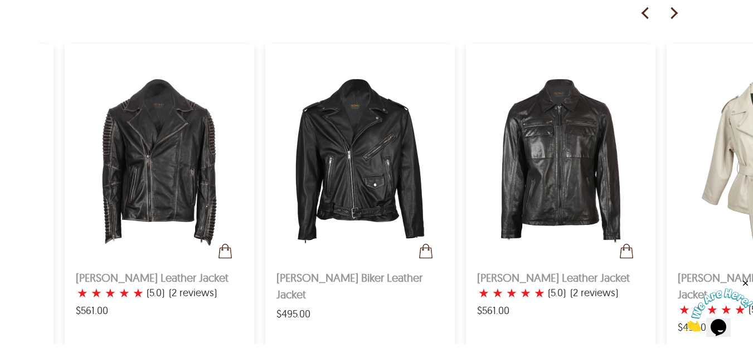
click at [674, 8] on img at bounding box center [673, 13] width 17 height 17
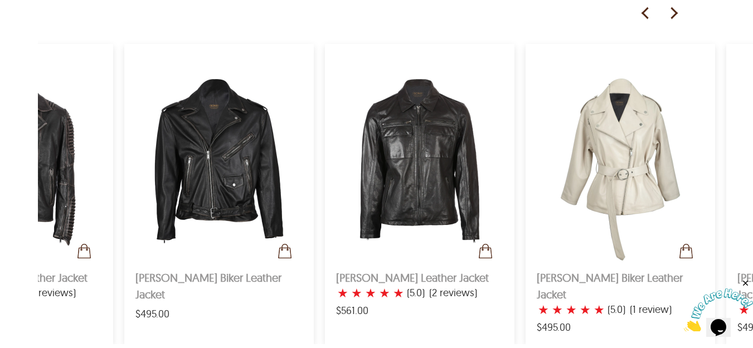
click at [674, 8] on img at bounding box center [673, 13] width 17 height 17
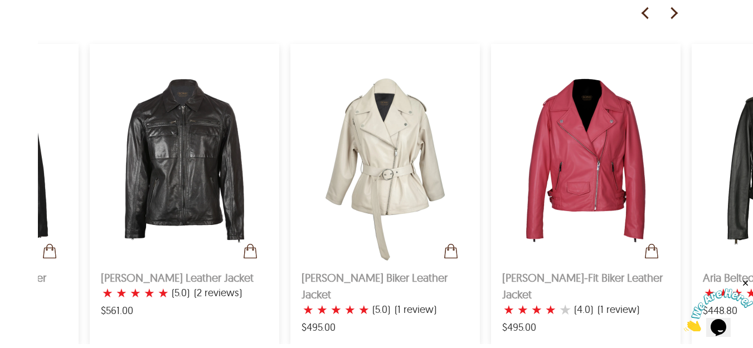
click at [674, 8] on img at bounding box center [673, 13] width 17 height 17
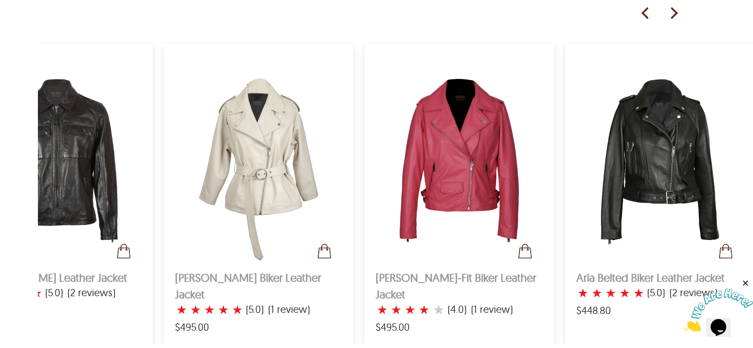
scroll to position [0, 1280]
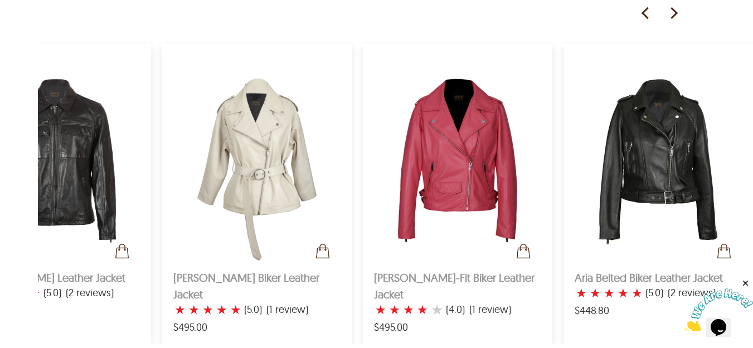
click at [674, 8] on img at bounding box center [673, 13] width 17 height 17
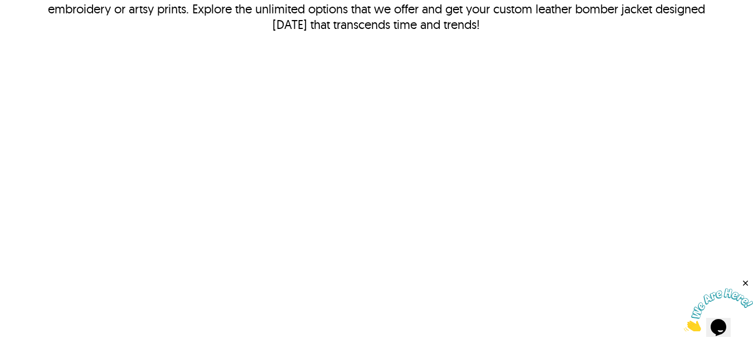
scroll to position [72, 0]
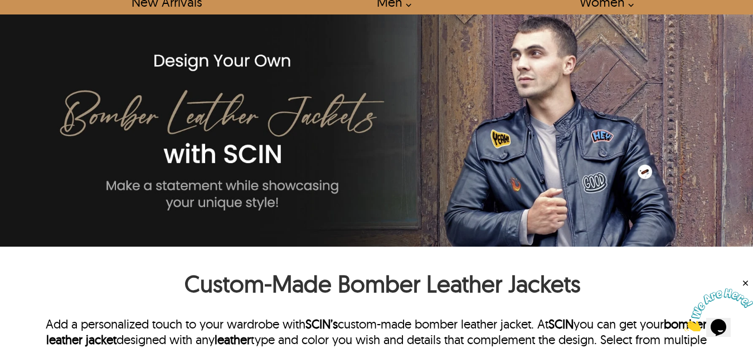
select select "********"
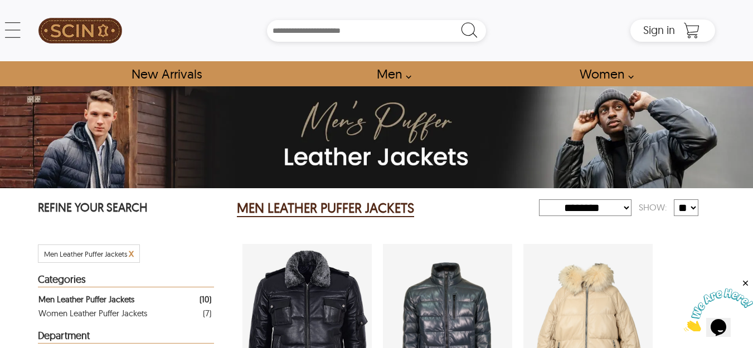
select select "********"
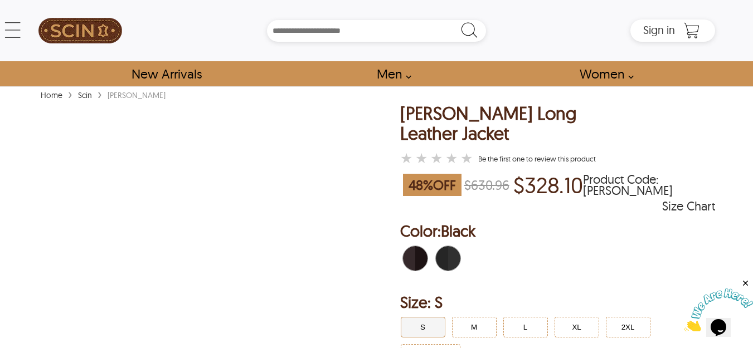
select select "********"
